Goal: Communication & Community: Answer question/provide support

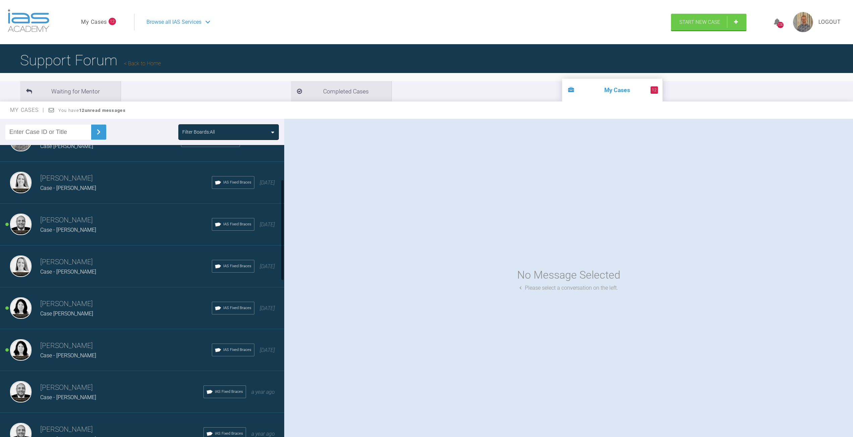
scroll to position [134, 0]
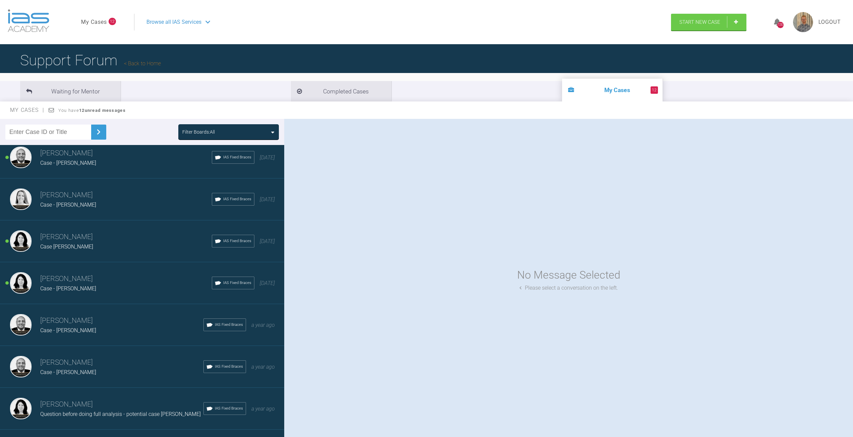
click at [93, 360] on h3 "[PERSON_NAME]" at bounding box center [121, 362] width 163 height 11
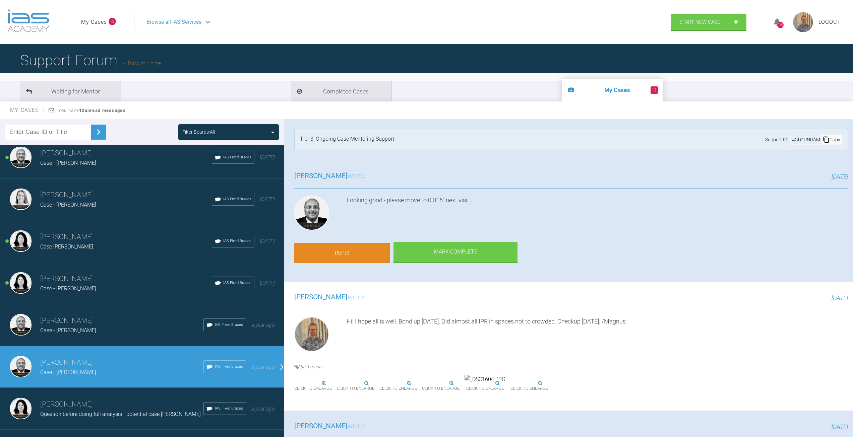
click at [343, 246] on link "Reply" at bounding box center [342, 253] width 96 height 21
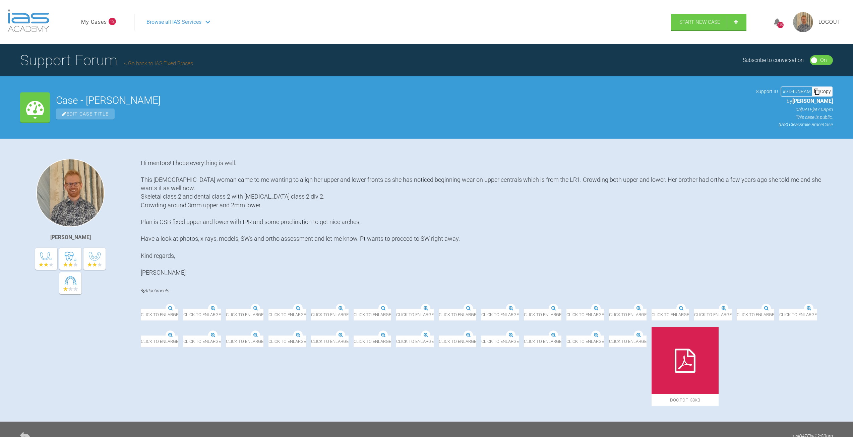
scroll to position [1859, 0]
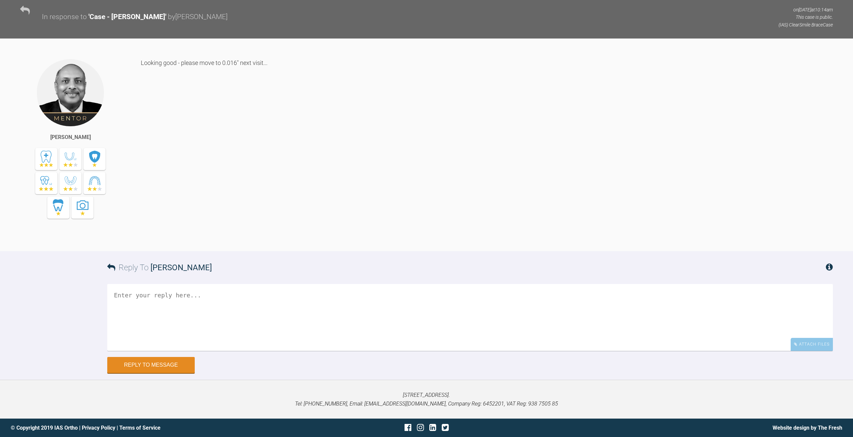
click at [203, 297] on textarea at bounding box center [470, 317] width 726 height 67
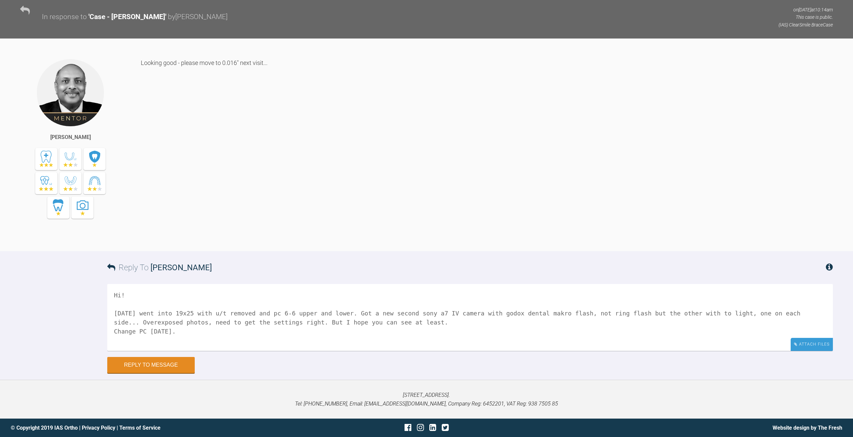
click at [817, 343] on div "Attach Files" at bounding box center [812, 344] width 42 height 13
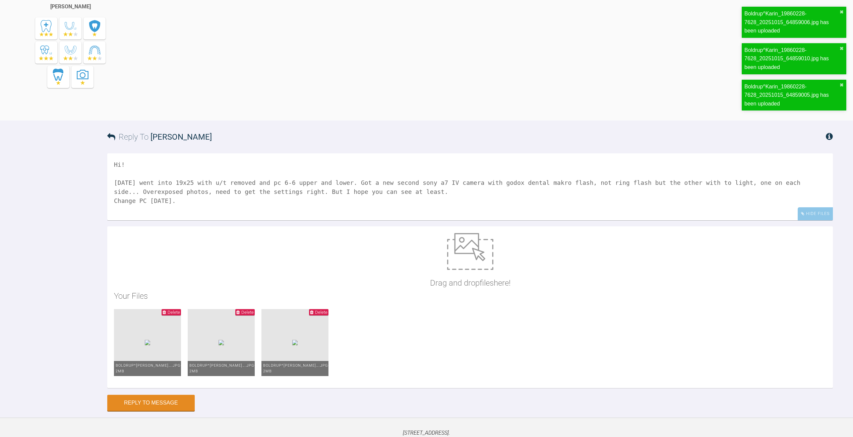
scroll to position [1993, 0]
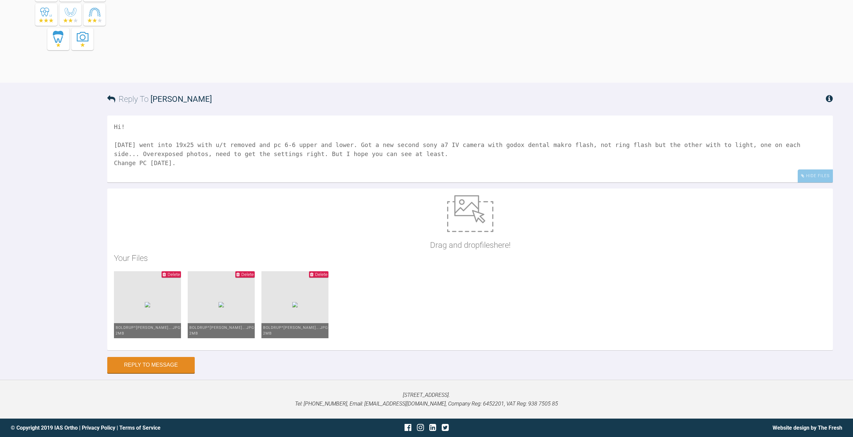
click at [240, 183] on textarea "Hi! Today went into 19x25 with u/t removed and pc 6-6 upper and lower. Got a ne…" at bounding box center [470, 149] width 726 height 67
click at [245, 183] on textarea "Hi! Today went into 19x25 with u/t removed and pc 6-6 upper and lower. Got a ne…" at bounding box center [470, 149] width 726 height 67
type textarea "Hi! Today went into 19x25 with u/t removed and pc 6-6 upper and lower. Got a ne…"
click at [145, 374] on button "Reply to Message" at bounding box center [150, 366] width 87 height 16
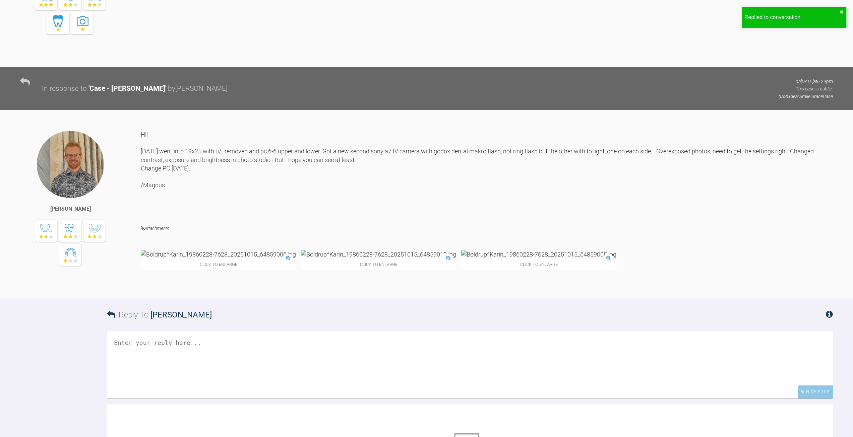
scroll to position [2212, 0]
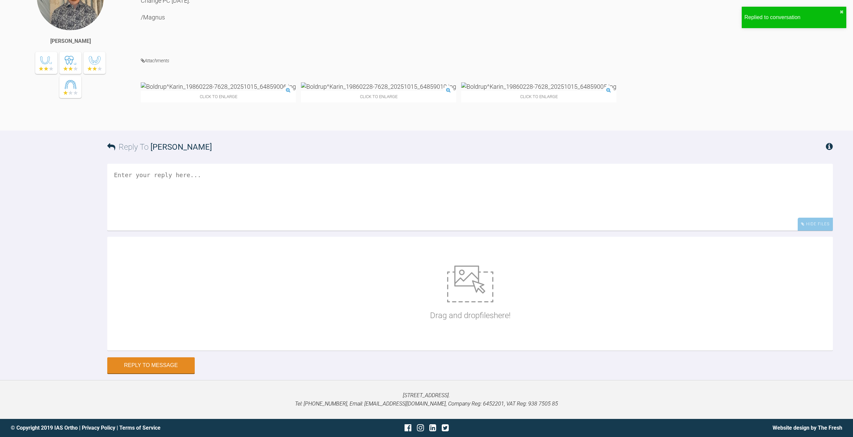
click at [198, 82] on div "Click to enlarge" at bounding box center [218, 92] width 155 height 20
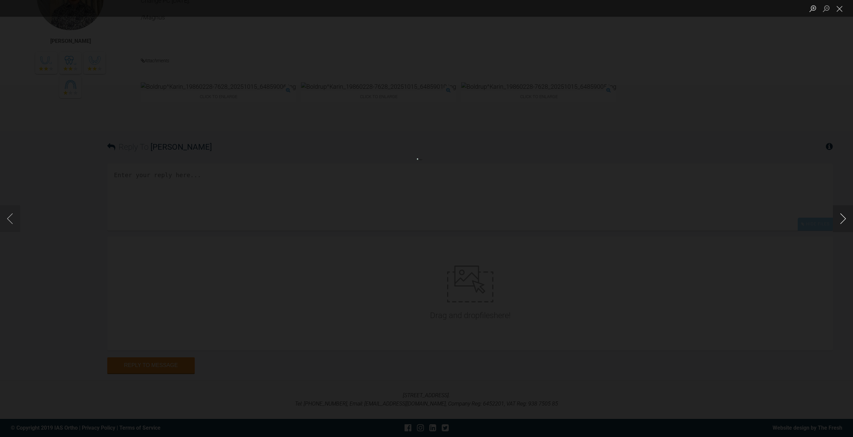
click at [845, 217] on button "Next image" at bounding box center [843, 218] width 20 height 27
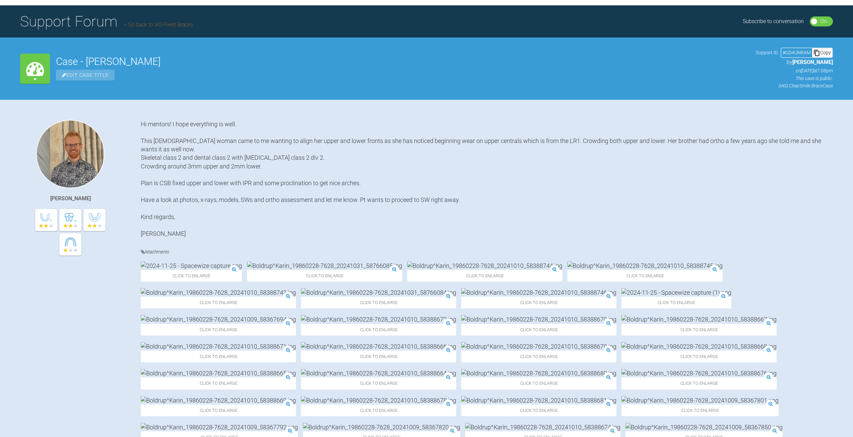
scroll to position [0, 0]
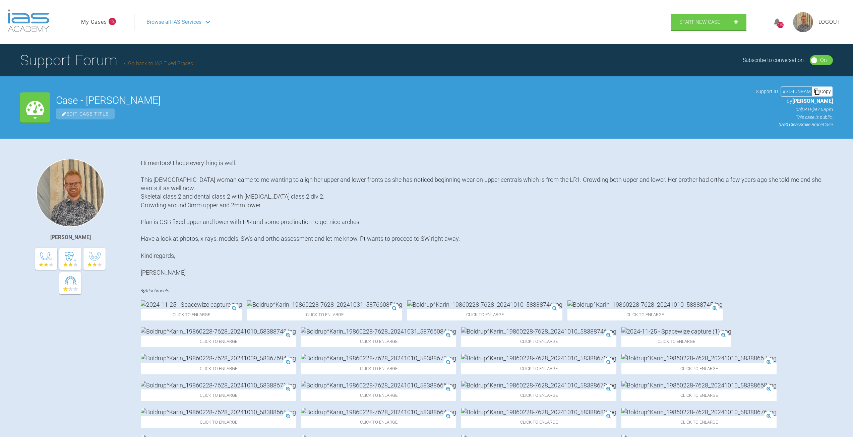
click at [39, 22] on img at bounding box center [29, 20] width 42 height 23
